Goal: Check status: Check status

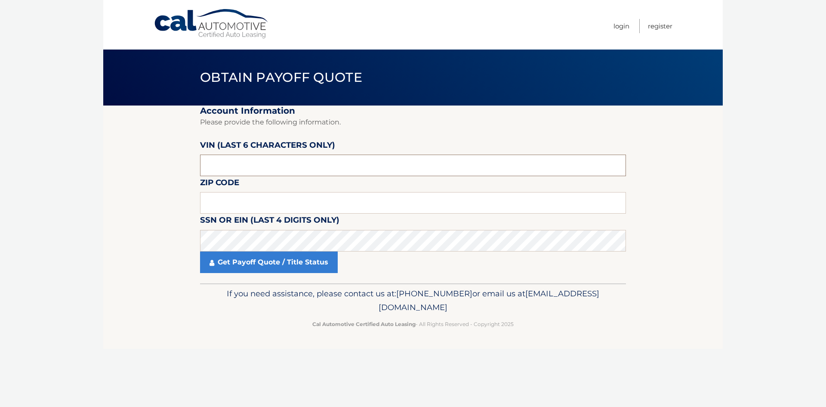
click at [229, 161] on input "text" at bounding box center [413, 165] width 426 height 22
click at [221, 164] on input "text" at bounding box center [413, 165] width 426 height 22
click at [211, 202] on input "text" at bounding box center [413, 203] width 426 height 22
drag, startPoint x: 234, startPoint y: 168, endPoint x: -43, endPoint y: 160, distance: 278.0
click at [0, 160] on html "Cal Automotive Menu Login Register Obtain Payoff Quote 051899" at bounding box center [413, 203] width 826 height 407
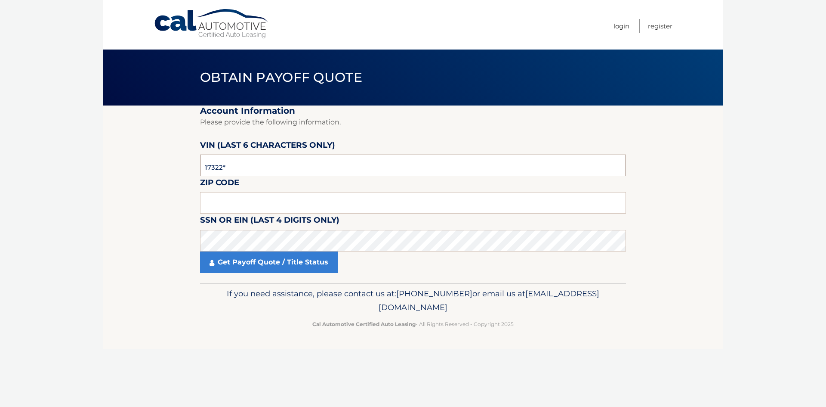
type input "173224"
drag, startPoint x: 240, startPoint y: 201, endPoint x: 232, endPoint y: 207, distance: 9.5
click at [239, 201] on input "text" at bounding box center [413, 203] width 426 height 22
click at [221, 206] on input "text" at bounding box center [413, 203] width 426 height 22
type input "33073"
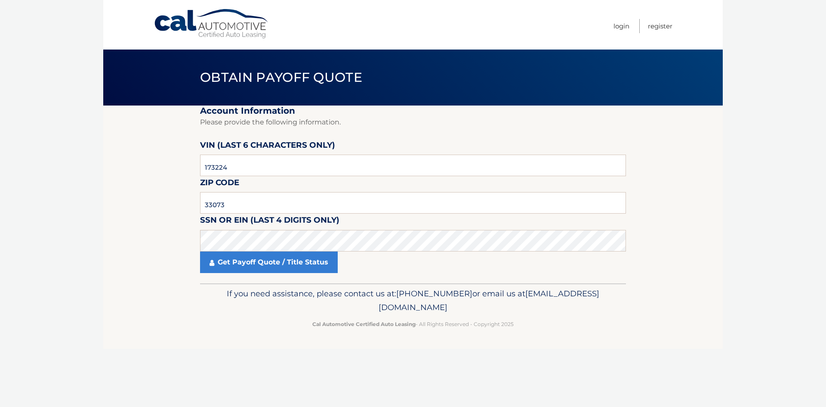
click at [129, 176] on section "Account Information Please provide the following information. VIN (last 6 chara…" at bounding box center [412, 194] width 619 height 178
click button "For Originating Dealer" at bounding box center [0, 0] width 0 height 0
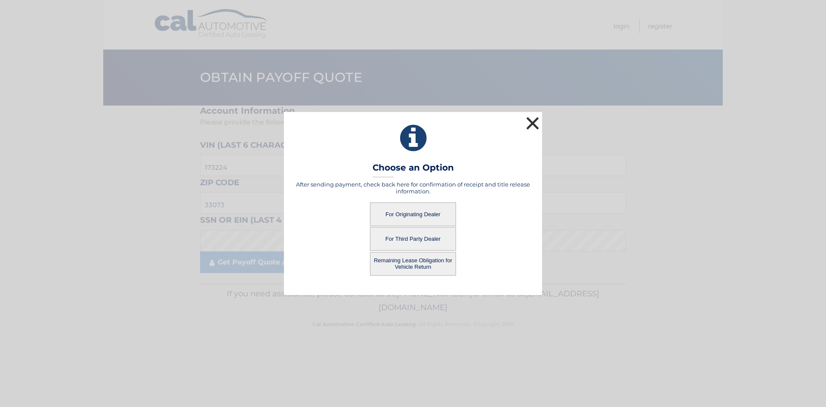
click at [534, 123] on button "×" at bounding box center [532, 122] width 17 height 17
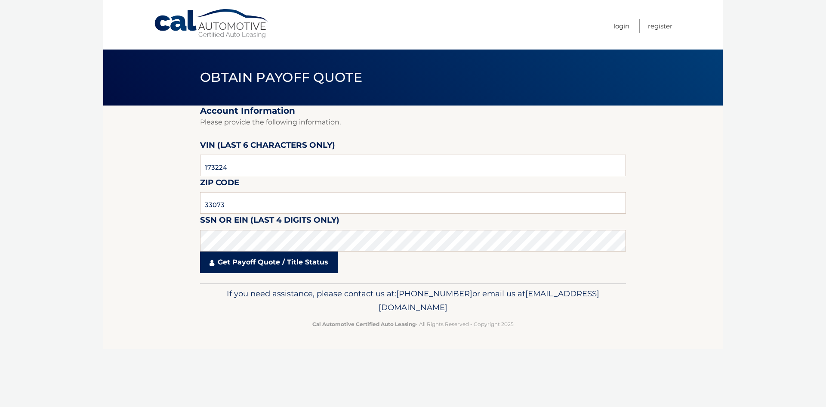
click at [239, 261] on link "Get Payoff Quote / Title Status" at bounding box center [269, 262] width 138 height 22
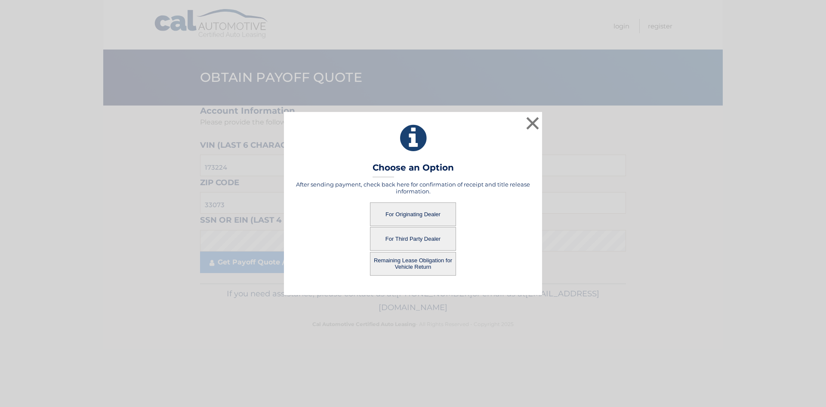
click at [420, 213] on button "For Originating Dealer" at bounding box center [413, 214] width 86 height 24
click at [416, 215] on button "For Originating Dealer" at bounding box center [413, 214] width 86 height 24
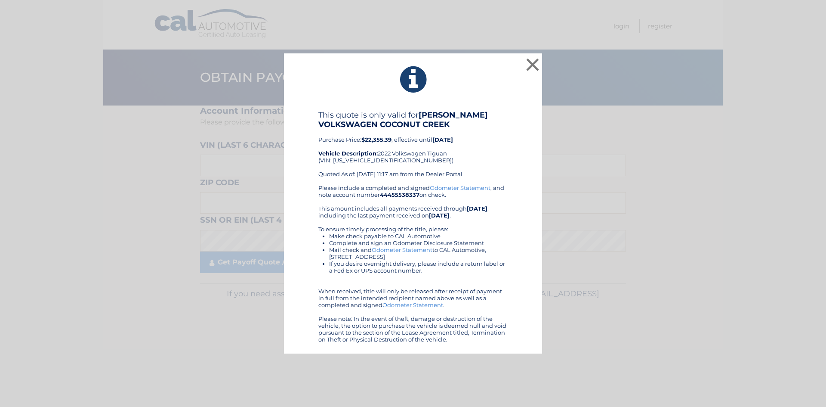
click at [664, 225] on div "× This quote is only valid for [PERSON_NAME] VOLKSWAGEN COCONUT CREEK Purchase …" at bounding box center [412, 203] width 819 height 300
